Goal: Communication & Community: Ask a question

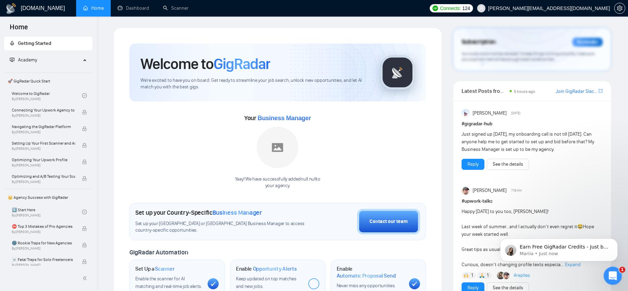
click at [609, 272] on icon "Open Intercom Messenger" at bounding box center [611, 275] width 11 height 11
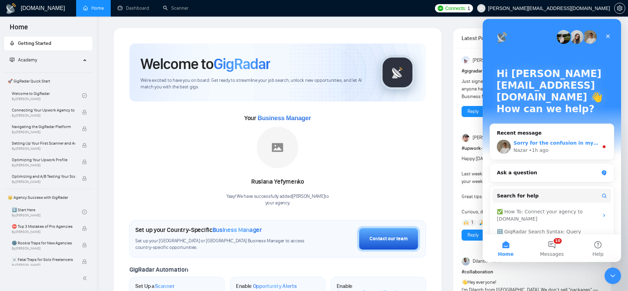
click at [541, 140] on div "Sorry for the confusion in my earlier reply! Let me clarify in more detail: If …" at bounding box center [555, 143] width 85 height 7
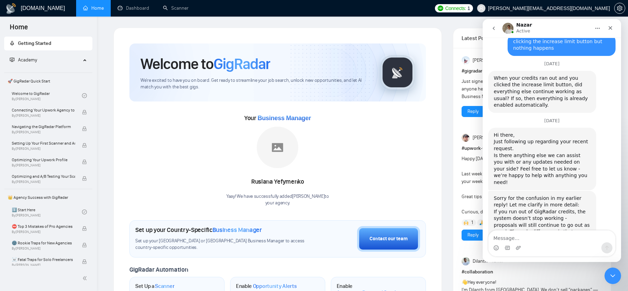
scroll to position [484, 0]
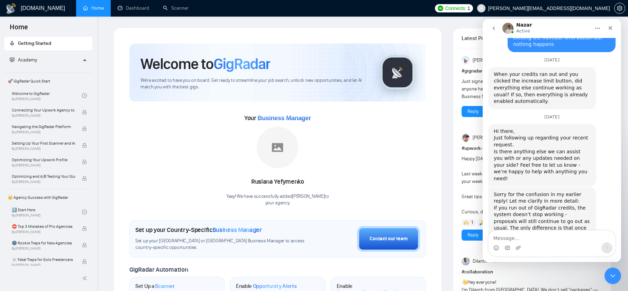
click at [493, 28] on icon "go back" at bounding box center [494, 29] width 6 height 6
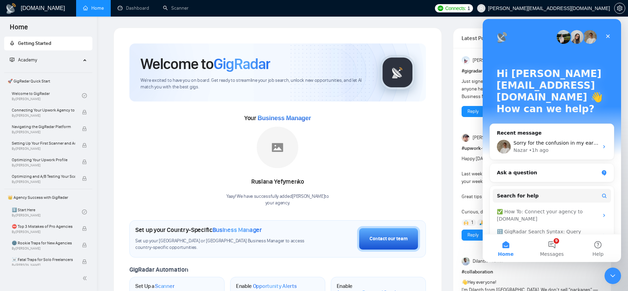
scroll to position [0, 0]
click at [559, 169] on div "Ask a question" at bounding box center [547, 172] width 102 height 7
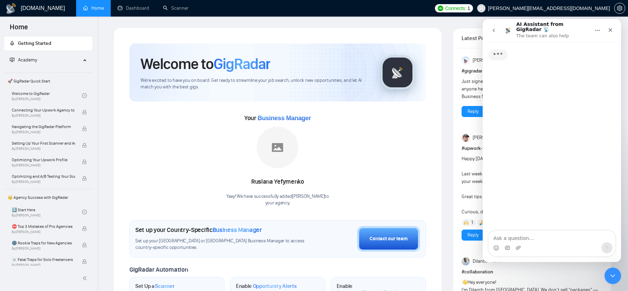
click at [523, 239] on textarea "Ask a question…" at bounding box center [551, 237] width 127 height 12
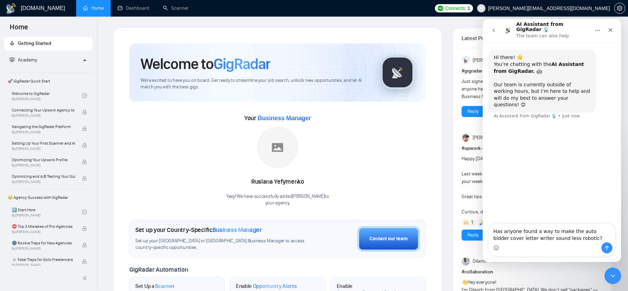
drag, startPoint x: 537, startPoint y: 224, endPoint x: 486, endPoint y: 224, distance: 50.5
click html "AI Assistant from GigRadar 📡 The team can also help Hi there! 👋 You’re chatting…"
drag, startPoint x: 496, startPoint y: 223, endPoint x: 490, endPoint y: 222, distance: 7.1
click at [490, 224] on textarea "Has anyone found a way to make the auto bidder cover letter writer sound less r…" at bounding box center [551, 233] width 127 height 19
type textarea "How can I make the auto bidder cover letter writer sound less robotic?"
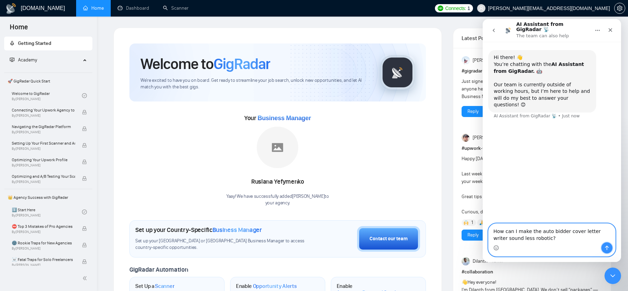
click at [604, 247] on icon "Send a message…" at bounding box center [607, 248] width 6 height 6
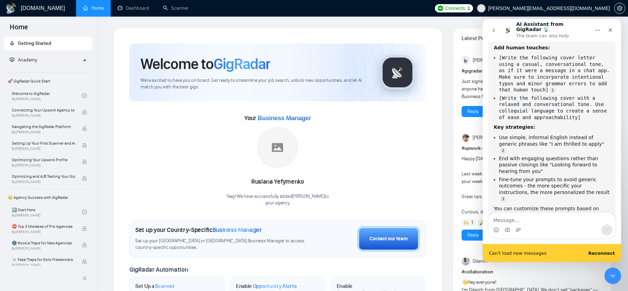
scroll to position [153, 0]
